Goal: Transaction & Acquisition: Register for event/course

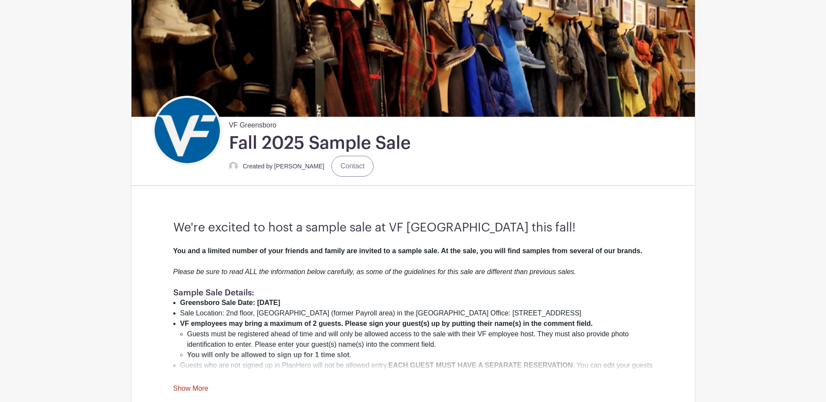
scroll to position [131, 0]
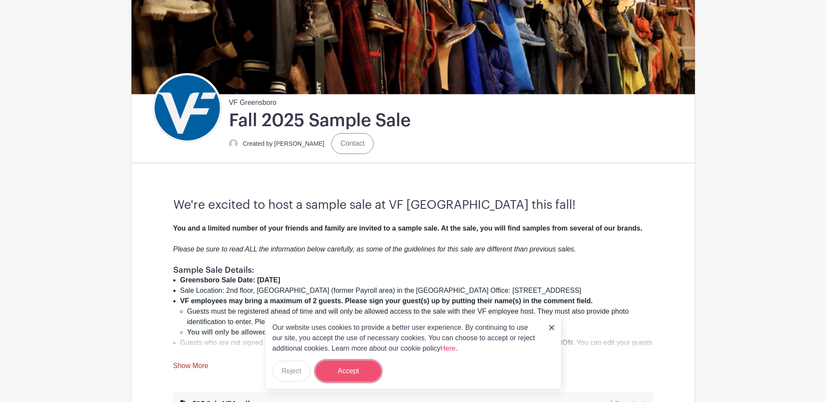
click at [351, 365] on button "Accept" at bounding box center [348, 371] width 65 height 21
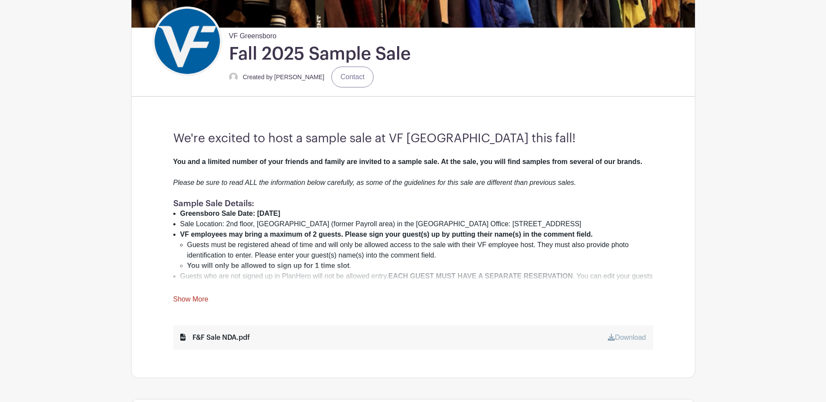
scroll to position [218, 0]
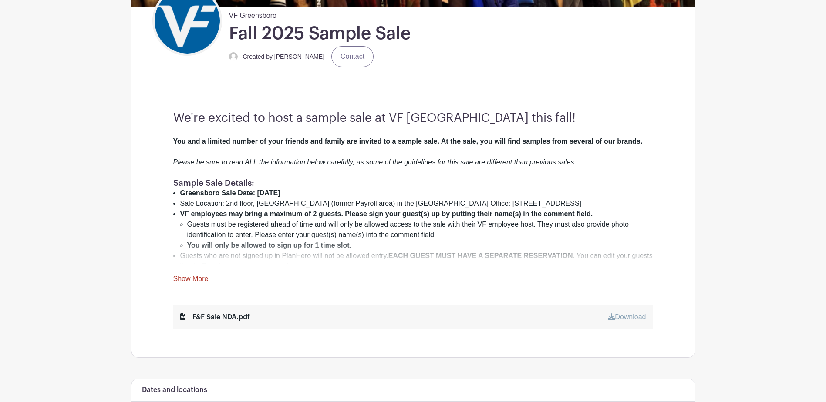
click at [196, 280] on link "Show More" at bounding box center [190, 280] width 35 height 11
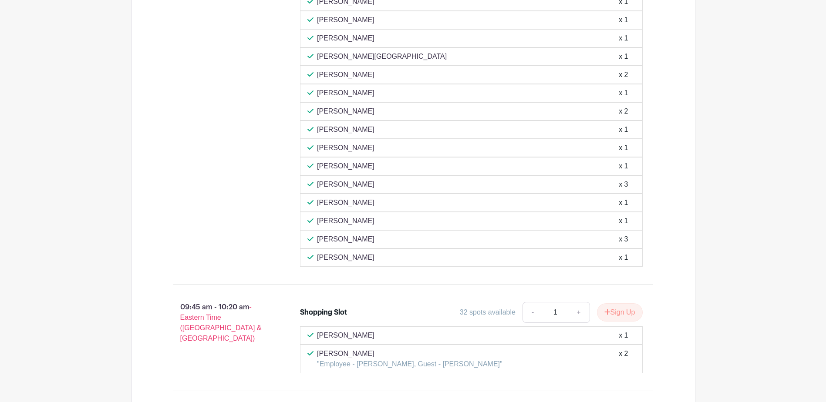
scroll to position [1437, 0]
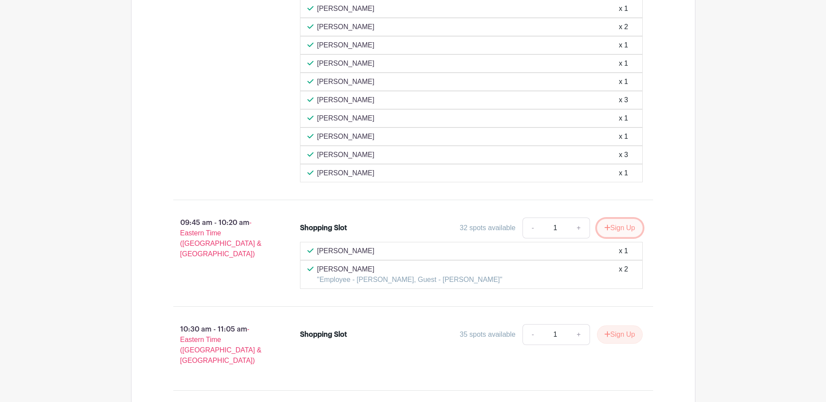
click at [616, 219] on button "Sign Up" at bounding box center [620, 228] width 46 height 18
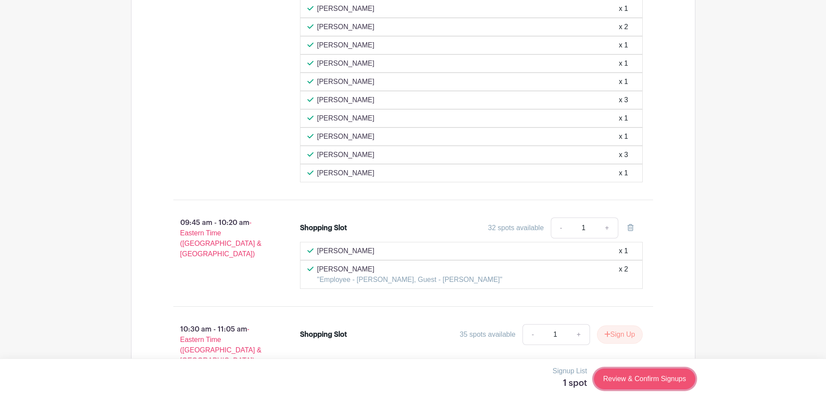
click at [631, 378] on link "Review & Confirm Signups" at bounding box center [644, 379] width 101 height 21
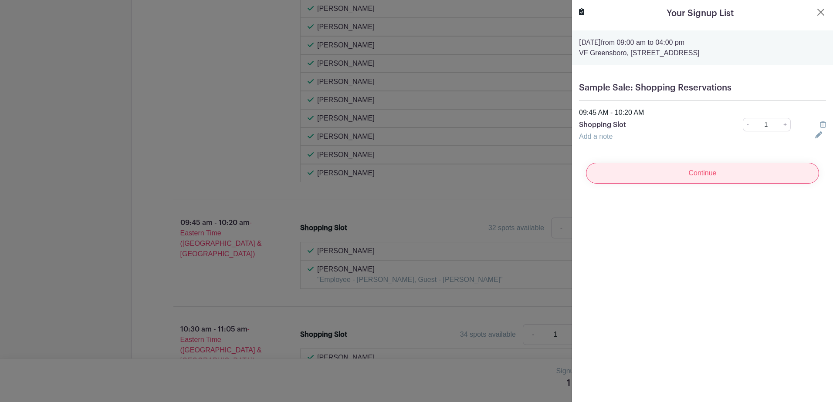
click at [696, 176] on input "Continue" at bounding box center [702, 173] width 233 height 21
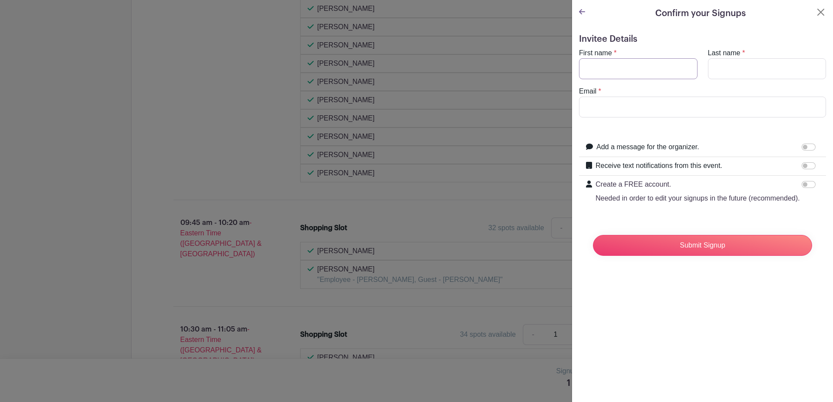
click at [621, 70] on input "First name" at bounding box center [638, 68] width 118 height 21
type input "[PERSON_NAME]"
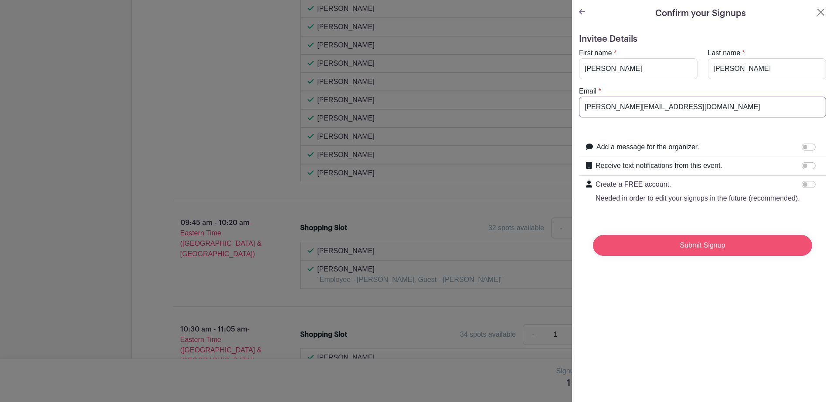
type input "[PERSON_NAME][EMAIL_ADDRESS][DOMAIN_NAME]"
click at [679, 256] on input "Submit Signup" at bounding box center [702, 245] width 219 height 21
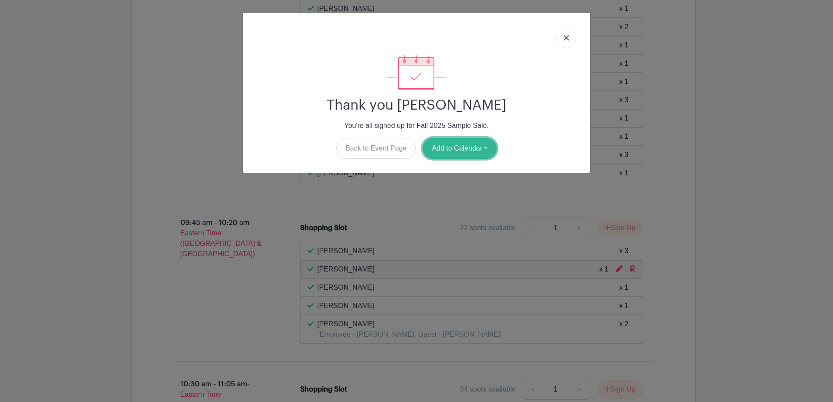
click at [480, 154] on button "Add to Calendar" at bounding box center [459, 148] width 74 height 21
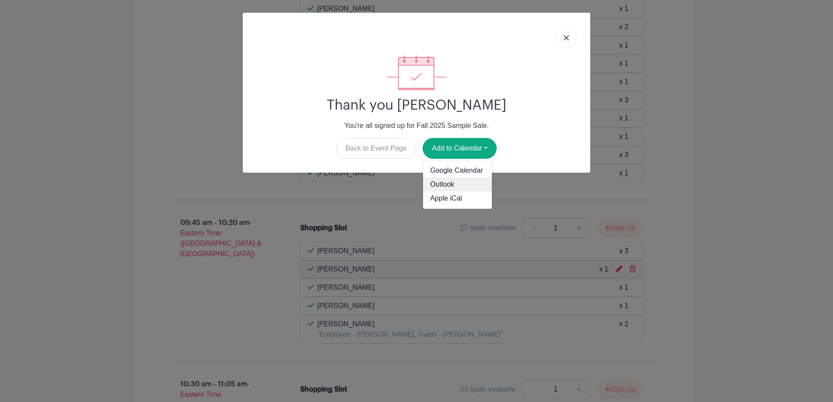
click at [456, 182] on link "Outlook" at bounding box center [457, 185] width 69 height 14
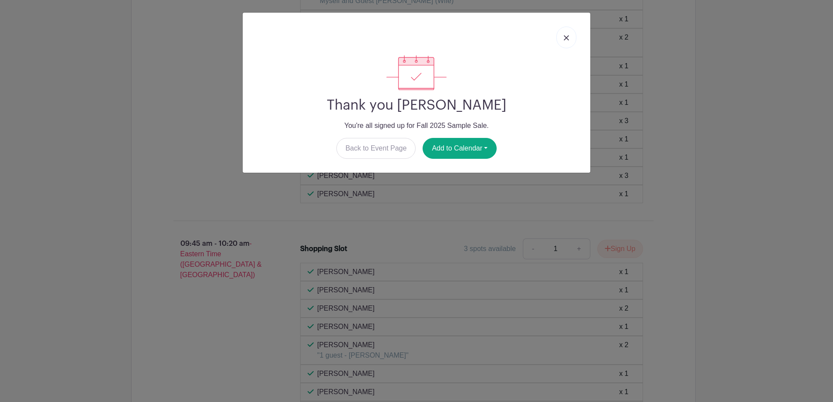
click at [566, 36] on img at bounding box center [566, 37] width 5 height 5
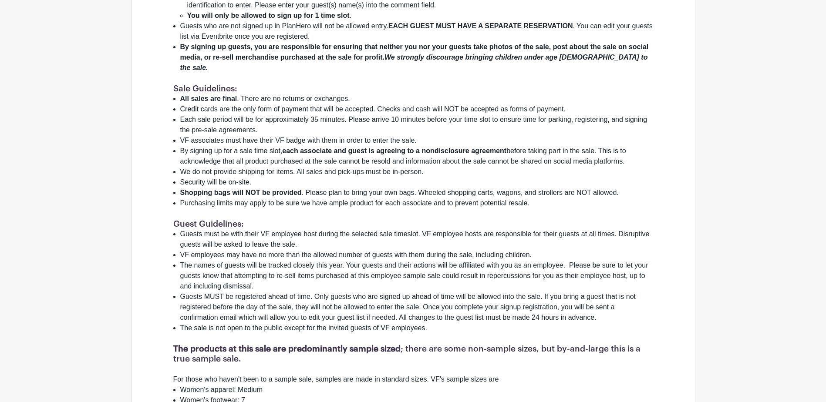
scroll to position [435, 0]
